Goal: Book appointment/travel/reservation

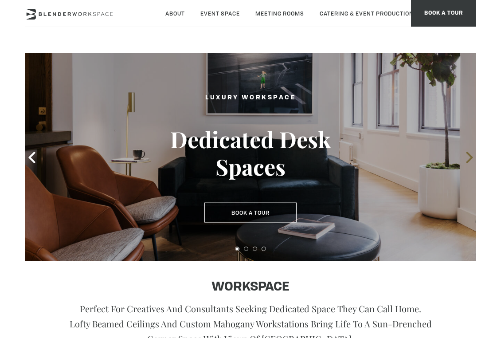
click at [463, 153] on span at bounding box center [469, 157] width 13 height 13
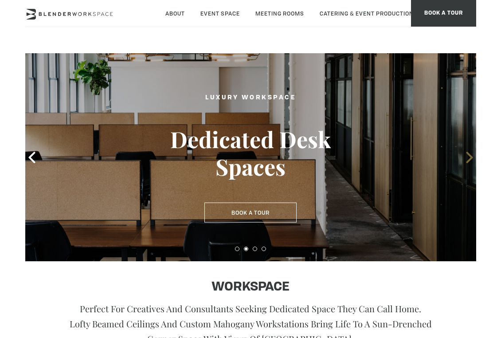
click at [463, 153] on span at bounding box center [469, 157] width 13 height 13
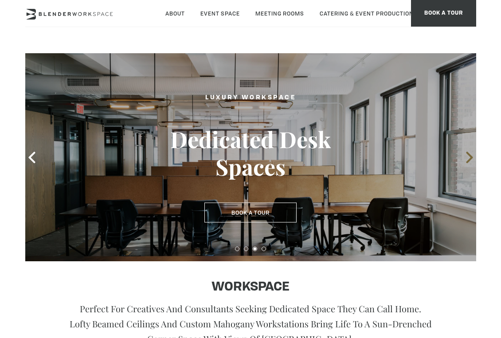
click at [463, 153] on span at bounding box center [469, 157] width 13 height 13
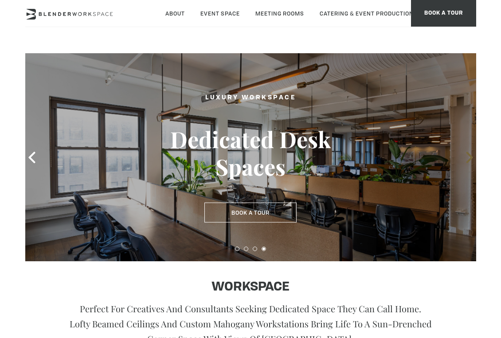
click at [463, 153] on span at bounding box center [469, 157] width 13 height 13
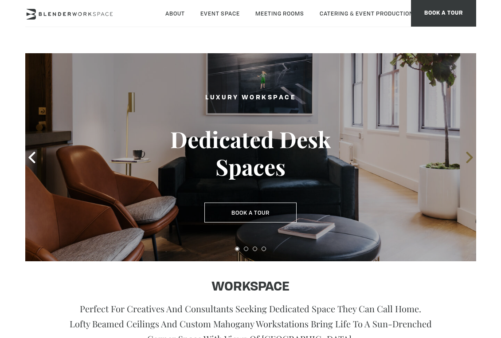
click at [463, 153] on span at bounding box center [469, 157] width 13 height 13
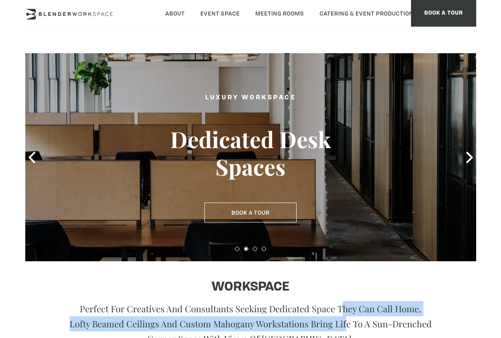
drag, startPoint x: 332, startPoint y: 306, endPoint x: 334, endPoint y: 325, distance: 18.8
click at [334, 325] on p "Perfect for creatives and consultants seeking dedicated space they can call hom…" at bounding box center [251, 323] width 362 height 45
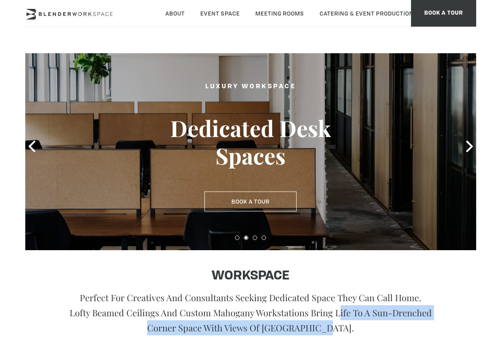
drag, startPoint x: 334, startPoint y: 325, endPoint x: 312, endPoint y: 301, distance: 32.6
click at [317, 305] on p "Perfect for creatives and consultants seeking dedicated space they can call hom…" at bounding box center [251, 312] width 362 height 45
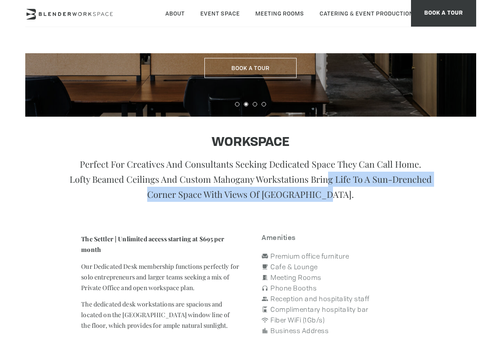
scroll to position [243, 0]
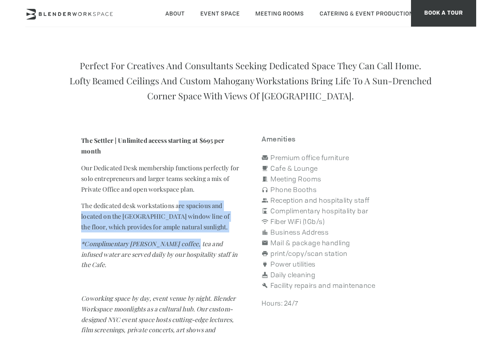
drag, startPoint x: 178, startPoint y: 204, endPoint x: 187, endPoint y: 249, distance: 45.3
click at [187, 248] on div "The Settler | Unlimited access starting at $695 per month Our Dedicated Desk me…" at bounding box center [160, 254] width 180 height 250
click at [187, 249] on p "*Complimentary [PERSON_NAME] coffee, tea and infused water are served daily by …" at bounding box center [160, 253] width 158 height 31
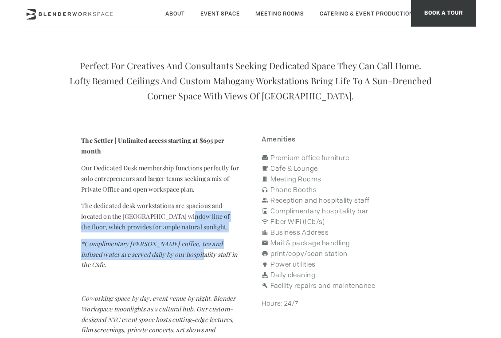
drag, startPoint x: 191, startPoint y: 236, endPoint x: 181, endPoint y: 195, distance: 42.9
click at [186, 209] on div "The Settler | Unlimited access starting at $695 per month Our Dedicated Desk me…" at bounding box center [160, 254] width 180 height 250
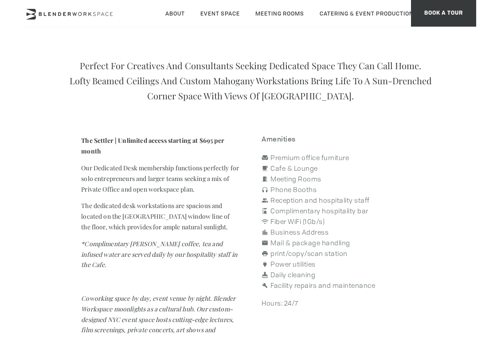
click at [181, 195] on div "The Settler | Unlimited access starting at $695 per month Our Dedicated Desk me…" at bounding box center [160, 254] width 180 height 250
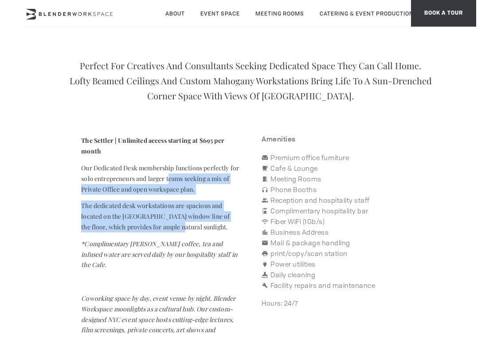
drag, startPoint x: 179, startPoint y: 185, endPoint x: 185, endPoint y: 223, distance: 39.1
click at [185, 223] on div "The Settler | Unlimited access starting at $695 per month Our Dedicated Desk me…" at bounding box center [160, 254] width 180 height 250
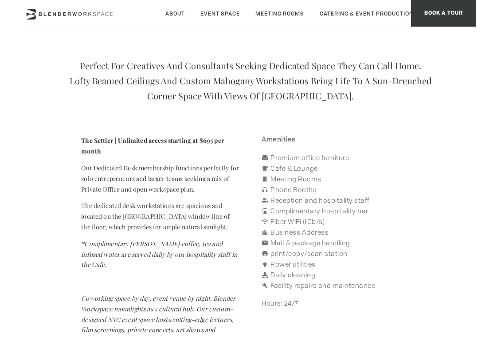
drag, startPoint x: 185, startPoint y: 223, endPoint x: 185, endPoint y: 229, distance: 5.3
click at [185, 229] on p "The dedicated desk workstations are spacious and located on the [GEOGRAPHIC_DAT…" at bounding box center [160, 215] width 158 height 31
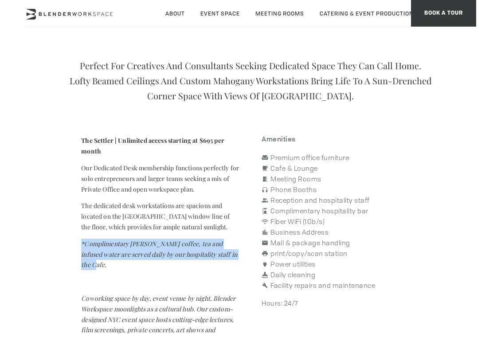
drag, startPoint x: 185, startPoint y: 266, endPoint x: 180, endPoint y: 215, distance: 51.2
click at [182, 219] on div "The Settler | Unlimited access starting at $695 per month Our Dedicated Desk me…" at bounding box center [160, 254] width 180 height 250
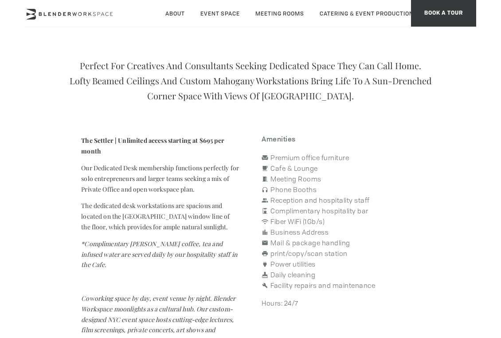
click at [176, 199] on div "The Settler | Unlimited access starting at $695 per month Our Dedicated Desk me…" at bounding box center [160, 254] width 180 height 250
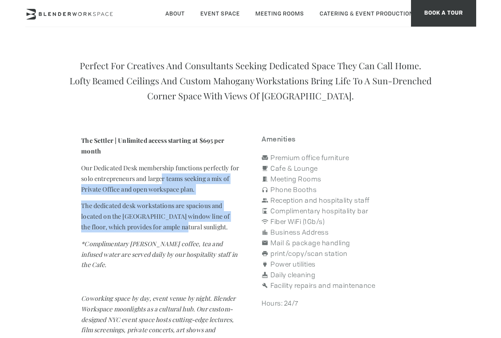
drag, startPoint x: 174, startPoint y: 182, endPoint x: 187, endPoint y: 232, distance: 52.2
click at [187, 231] on div "The Settler | Unlimited access starting at $695 per month Our Dedicated Desk me…" at bounding box center [160, 254] width 180 height 250
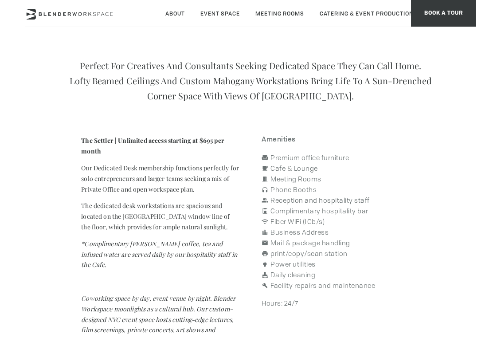
drag, startPoint x: 187, startPoint y: 232, endPoint x: 189, endPoint y: 247, distance: 14.8
click at [187, 232] on div "The Settler | Unlimited access starting at $695 per month Our Dedicated Desk me…" at bounding box center [160, 254] width 180 height 250
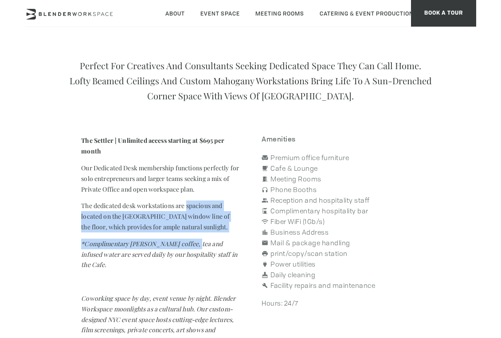
drag, startPoint x: 189, startPoint y: 247, endPoint x: 184, endPoint y: 190, distance: 57.4
click at [187, 202] on div "The Settler | Unlimited access starting at $695 per month Our Dedicated Desk me…" at bounding box center [160, 254] width 180 height 250
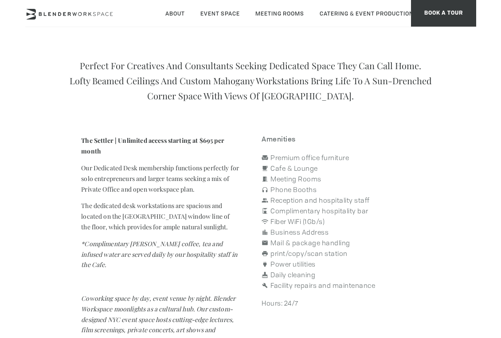
click at [184, 189] on p "Our Dedicated Desk membership functions perfectly for solo entrepreneurs and la…" at bounding box center [160, 178] width 158 height 31
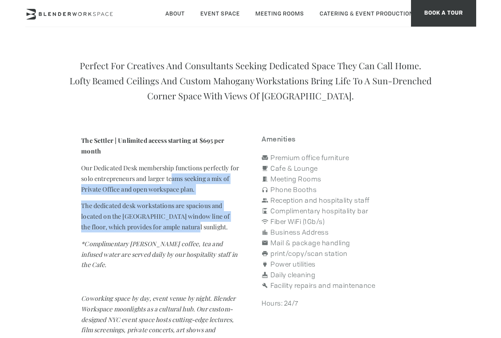
drag, startPoint x: 184, startPoint y: 182, endPoint x: 195, endPoint y: 226, distance: 45.7
click at [195, 226] on div "The Settler | Unlimited access starting at $695 per month Our Dedicated Desk me…" at bounding box center [160, 254] width 180 height 250
click at [195, 226] on p "The dedicated desk workstations are spacious and located on the [GEOGRAPHIC_DAT…" at bounding box center [160, 215] width 158 height 31
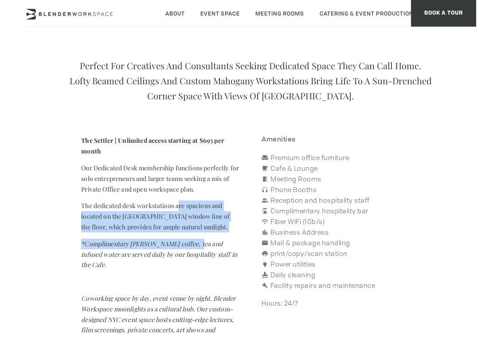
drag, startPoint x: 193, startPoint y: 235, endPoint x: 171, endPoint y: 189, distance: 51.7
click at [172, 192] on div "The Settler | Unlimited access starting at $695 per month Our Dedicated Desk me…" at bounding box center [160, 254] width 180 height 250
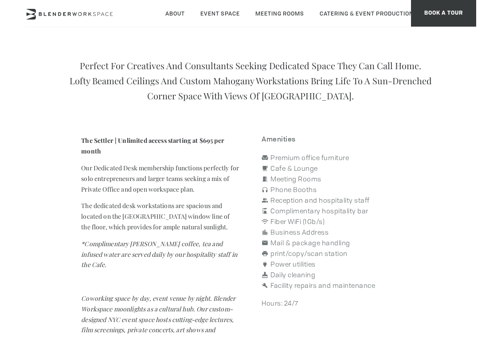
click at [170, 189] on p "Our Dedicated Desk membership functions perfectly for solo entrepreneurs and la…" at bounding box center [160, 178] width 158 height 31
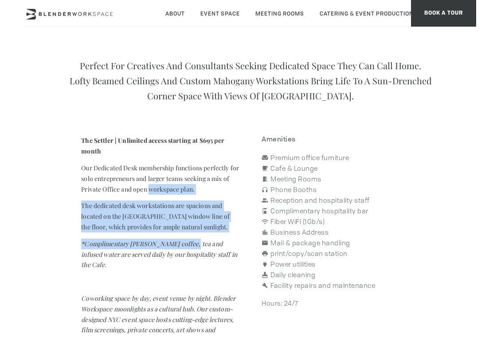
click at [180, 239] on div "The Settler | Unlimited access starting at $695 per month Our Dedicated Desk me…" at bounding box center [160, 254] width 180 height 250
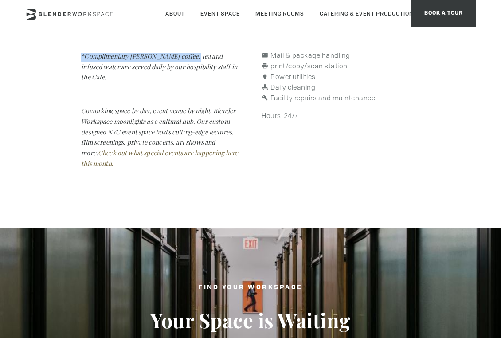
scroll to position [0, 0]
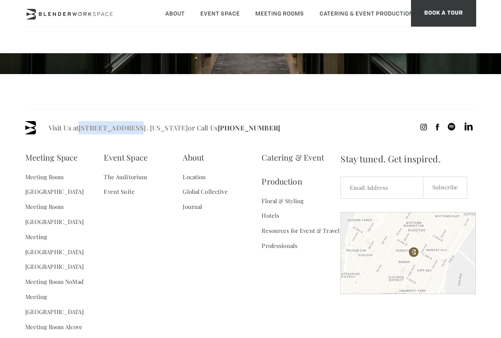
drag, startPoint x: 79, startPoint y: 128, endPoint x: 131, endPoint y: 128, distance: 51.4
click at [131, 128] on span "Visit Us at [STREET_ADDRESS]. [US_STATE] or Call Us [PHONE_NUMBER]" at bounding box center [164, 127] width 231 height 13
copy link "[STREET_ADDRESS]"
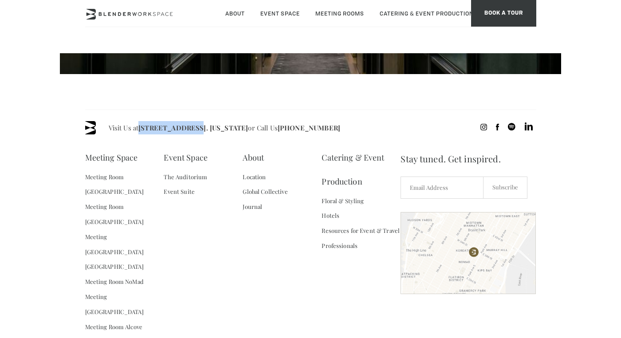
scroll to position [868, 0]
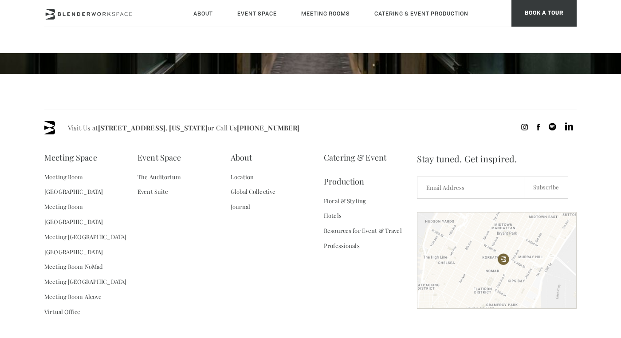
click at [183, 292] on div "Meeting Space Meeting Room [GEOGRAPHIC_DATA] Flatiron Meeting Room [GEOGRAPHIC_…" at bounding box center [230, 237] width 372 height 185
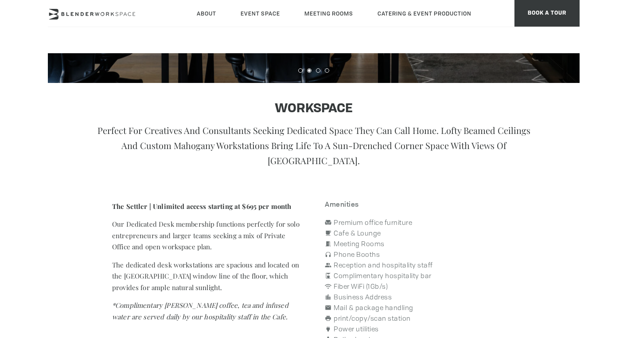
scroll to position [0, 0]
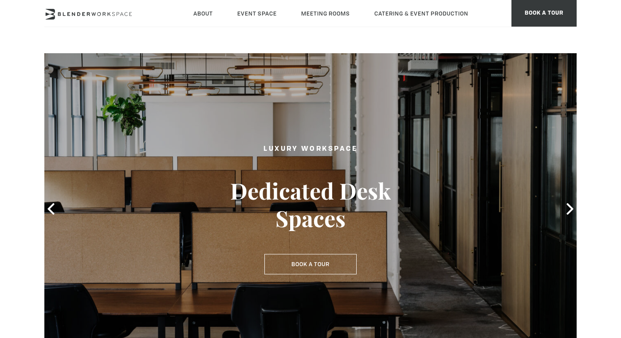
click at [297, 253] on div "Luxury Workspace Dedicated Desk Spaces Book a Tour Book a Tour" at bounding box center [310, 209] width 222 height 148
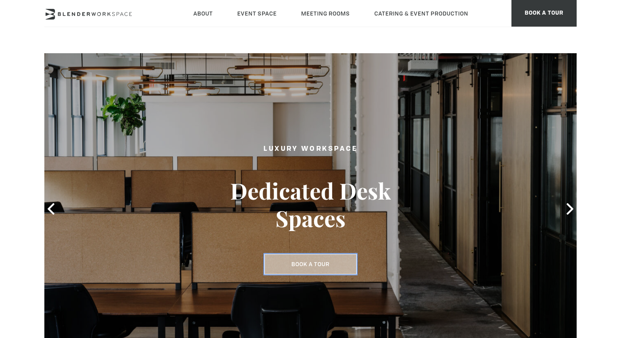
click at [326, 262] on button "Book a Tour" at bounding box center [310, 264] width 92 height 20
